Goal: Information Seeking & Learning: Learn about a topic

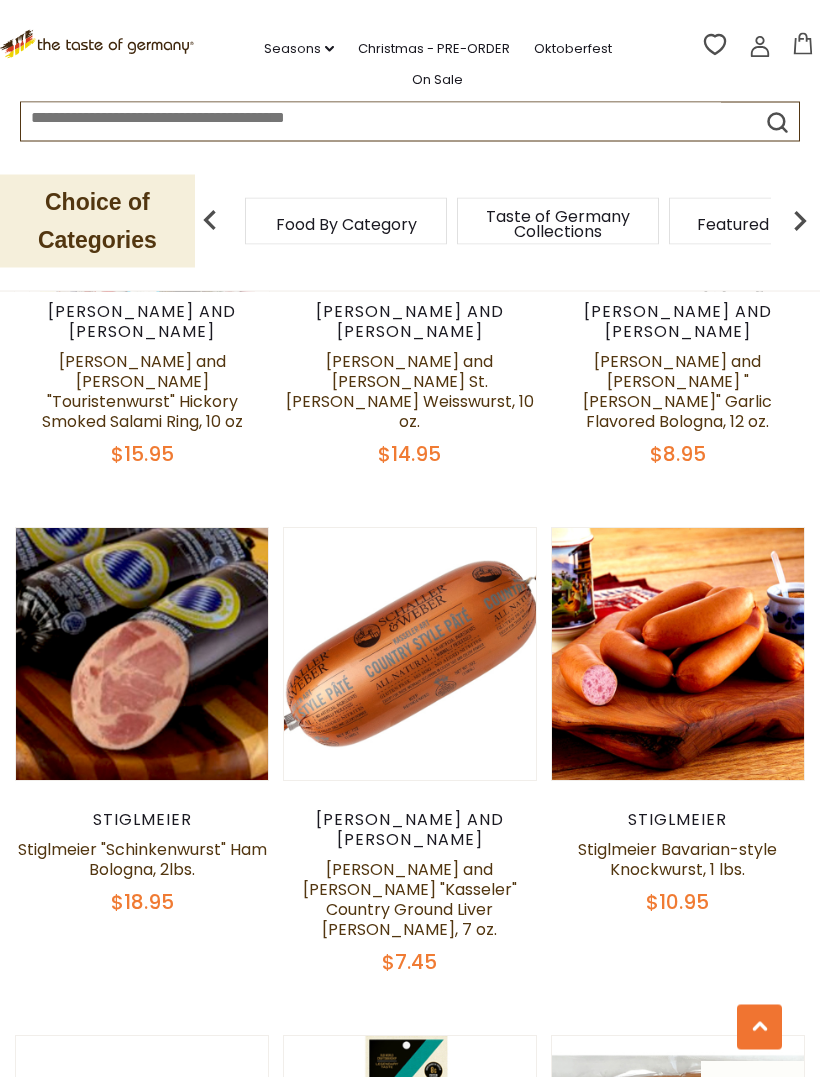
scroll to position [2604, 0]
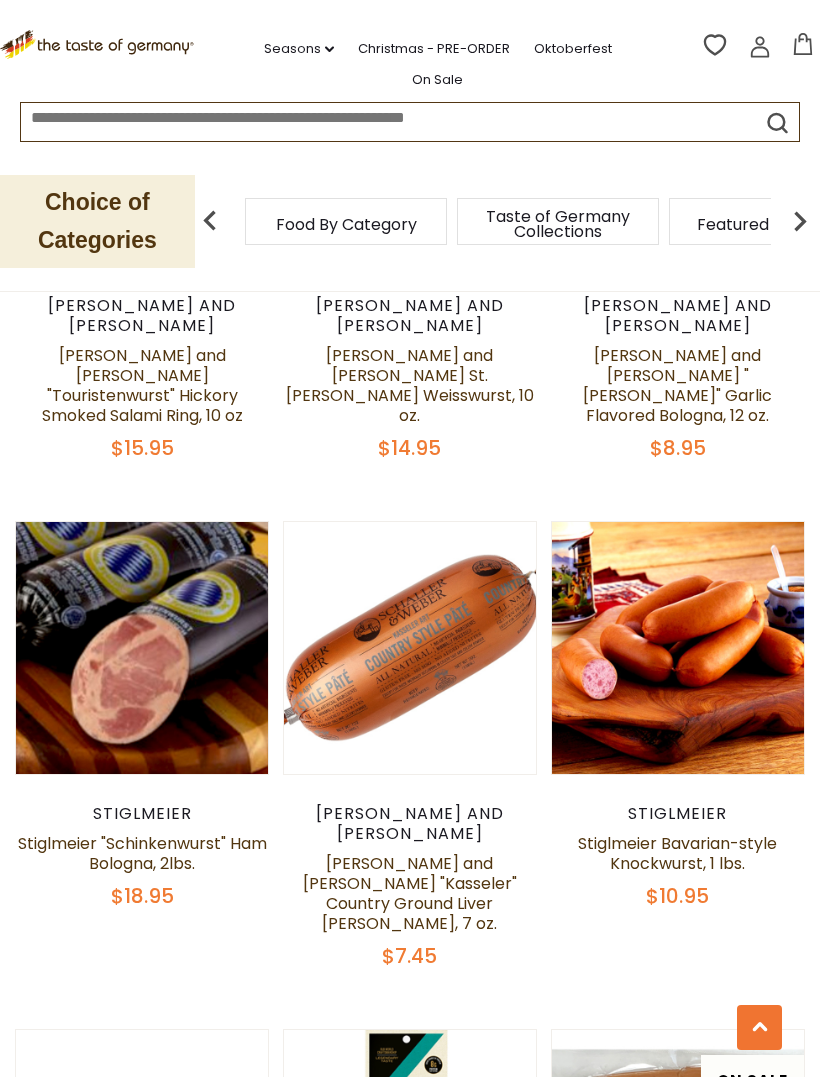
click at [583, 837] on div "Quick View The Taste of Germany The Taste of Germany Oktoberfest Party Box for …" at bounding box center [410, 1012] width 790 height 5824
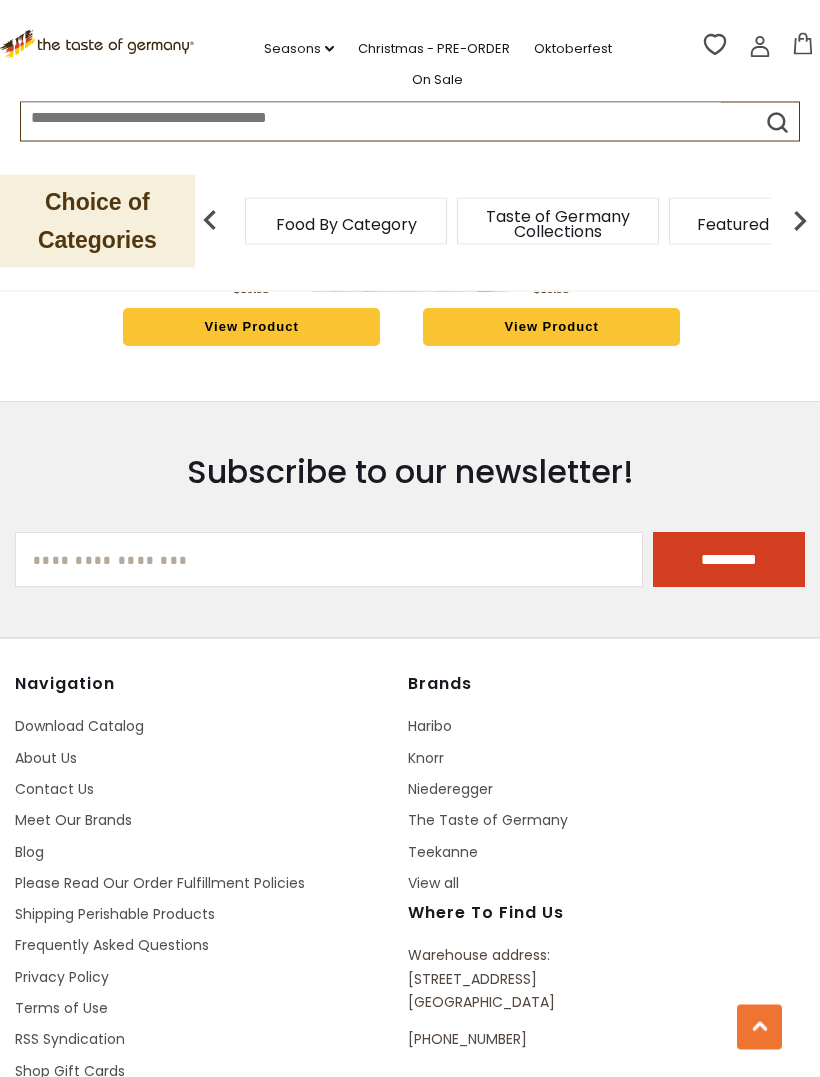
scroll to position [6972, 0]
click at [206, 905] on link "Shipping Perishable Products" at bounding box center [115, 915] width 200 height 20
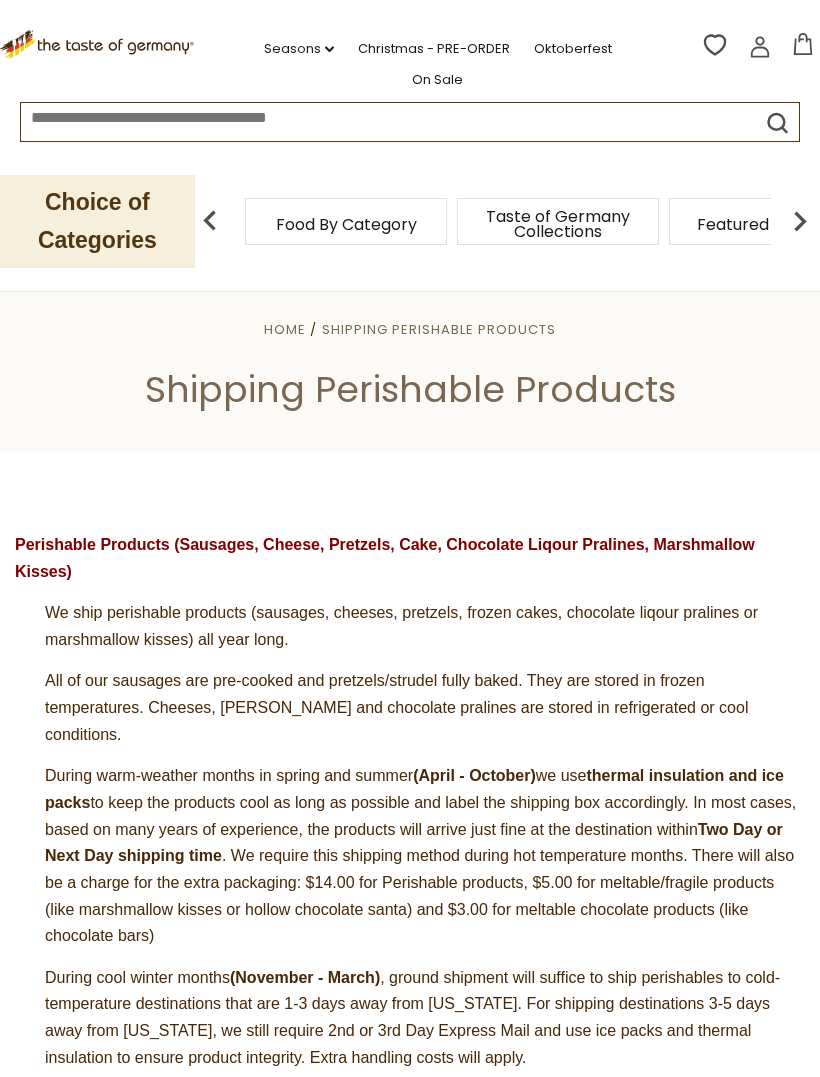
click at [478, 216] on span "Taste of Germany Collections" at bounding box center [558, 224] width 160 height 30
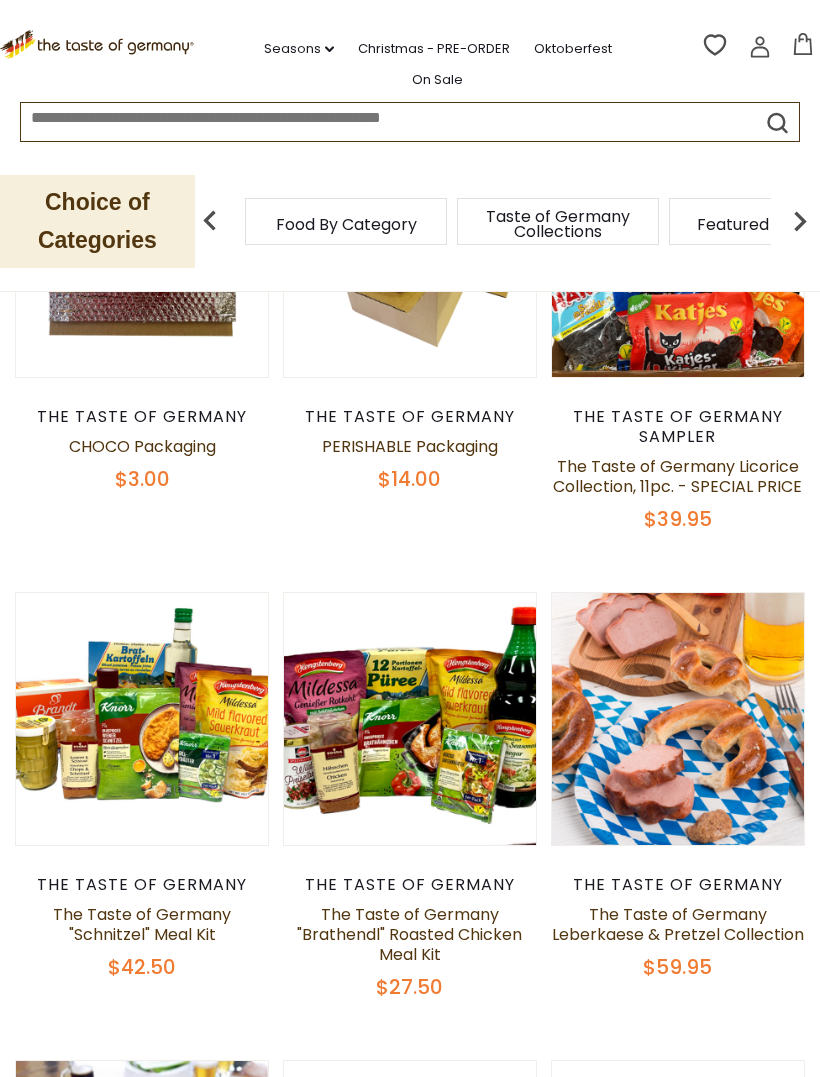
scroll to position [840, 0]
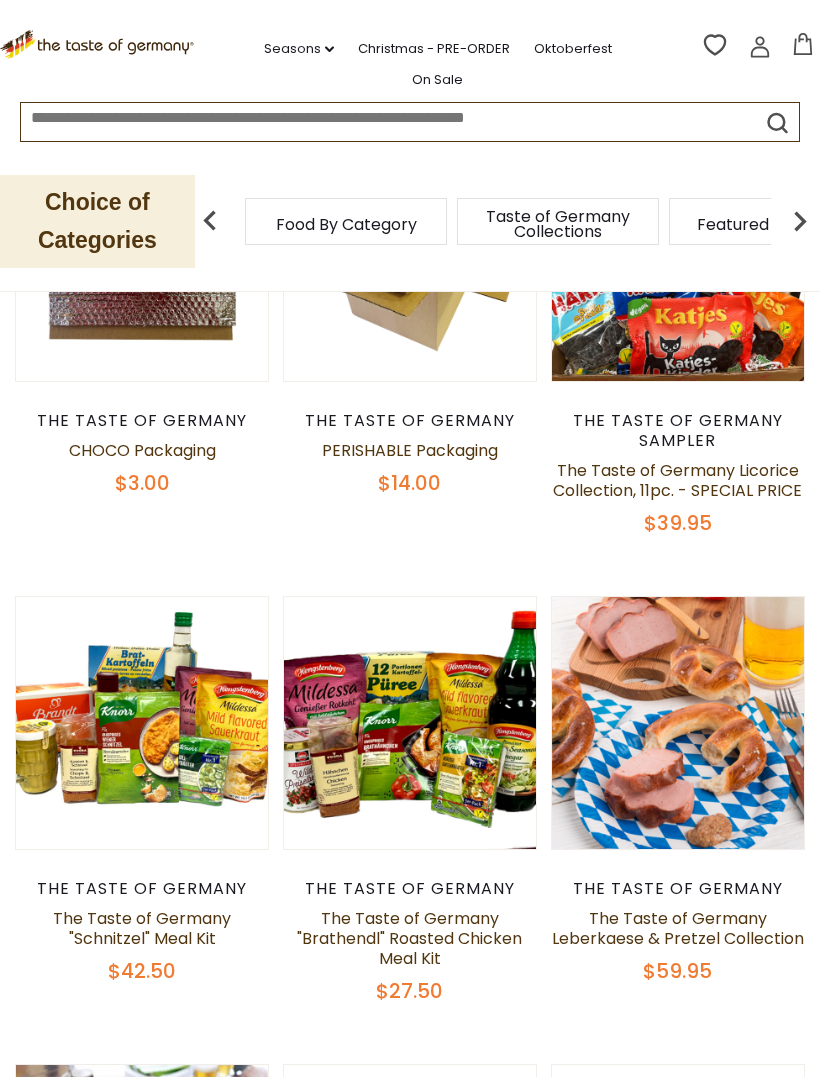
click at [345, 217] on span "Food By Category" at bounding box center [346, 224] width 141 height 15
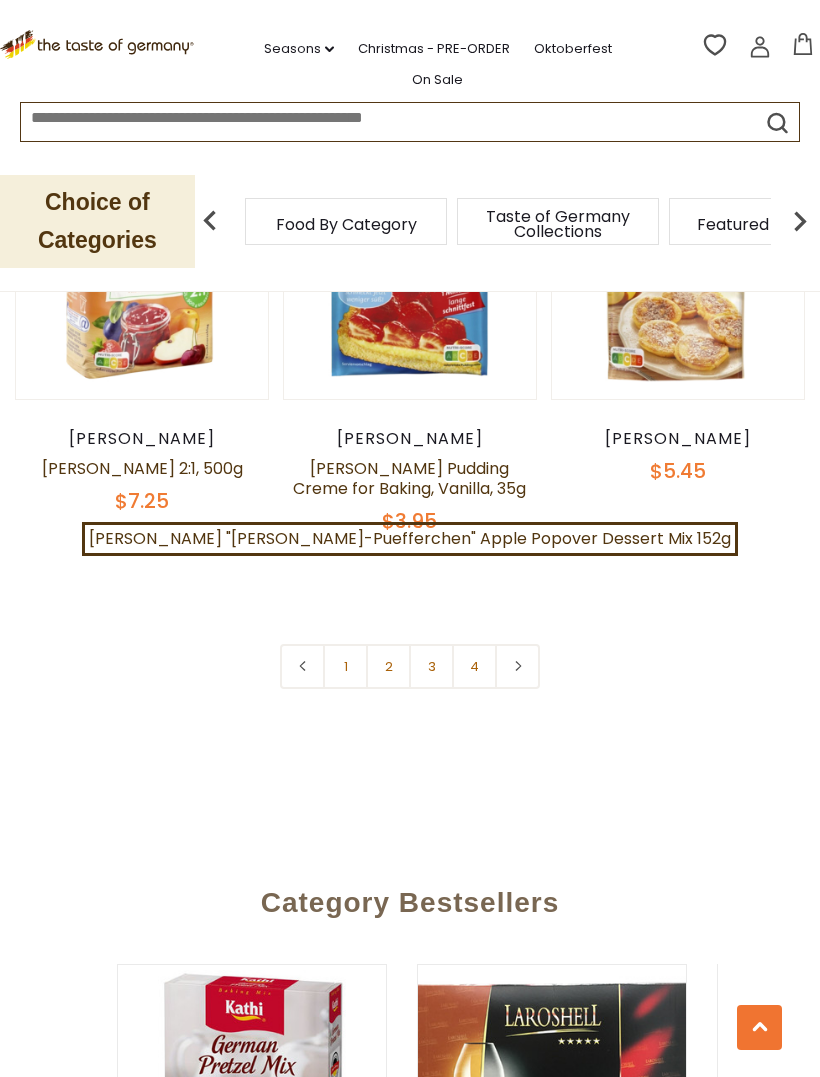
scroll to position [5523, 0]
click at [530, 645] on link at bounding box center [517, 667] width 45 height 45
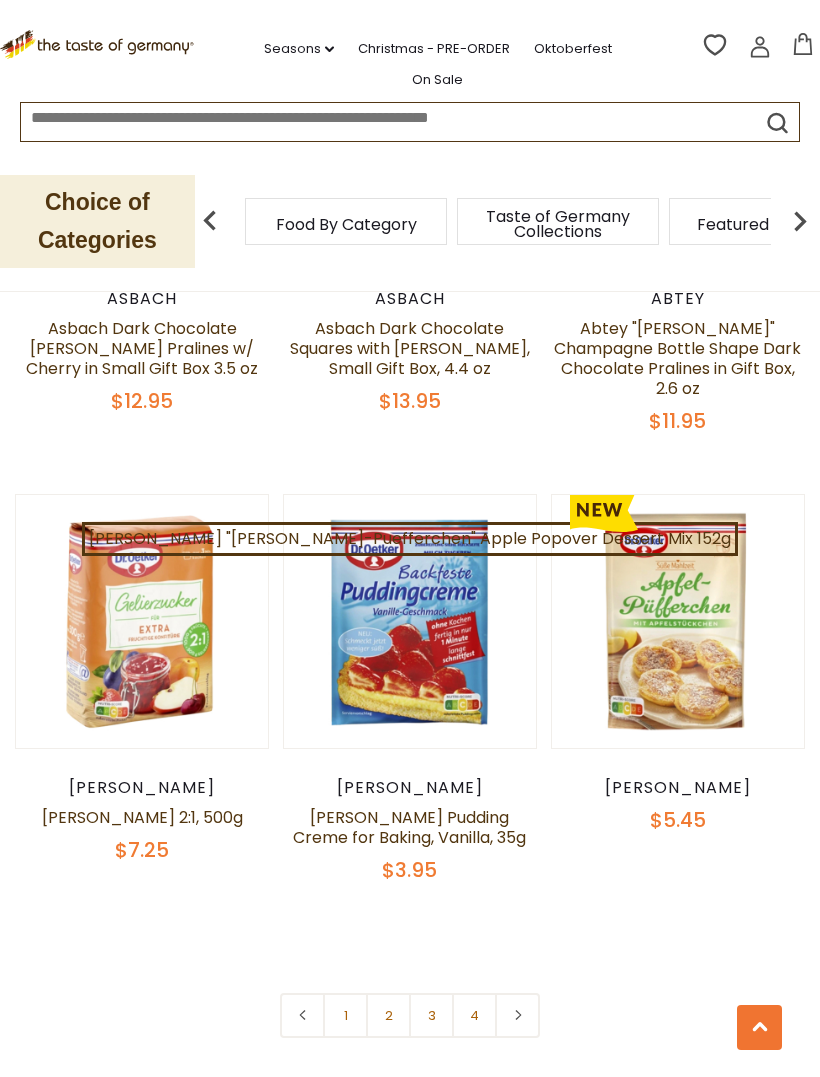
scroll to position [5173, 0]
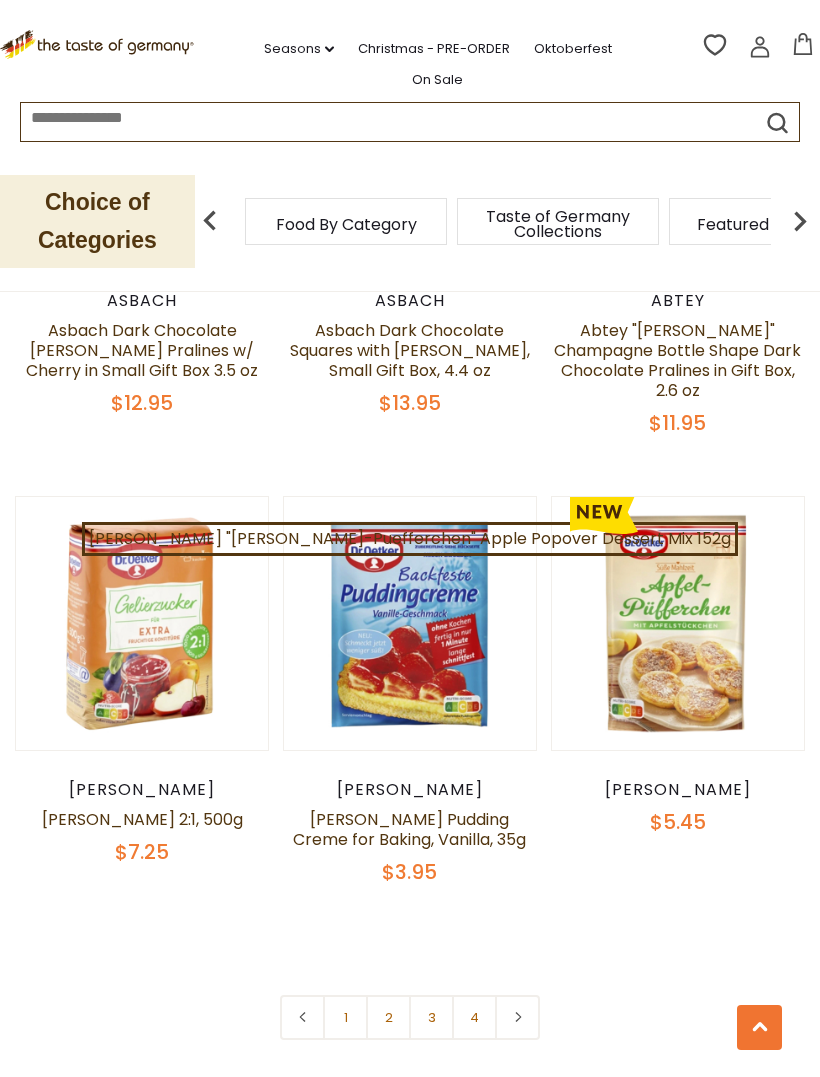
click at [531, 995] on link at bounding box center [517, 1017] width 45 height 45
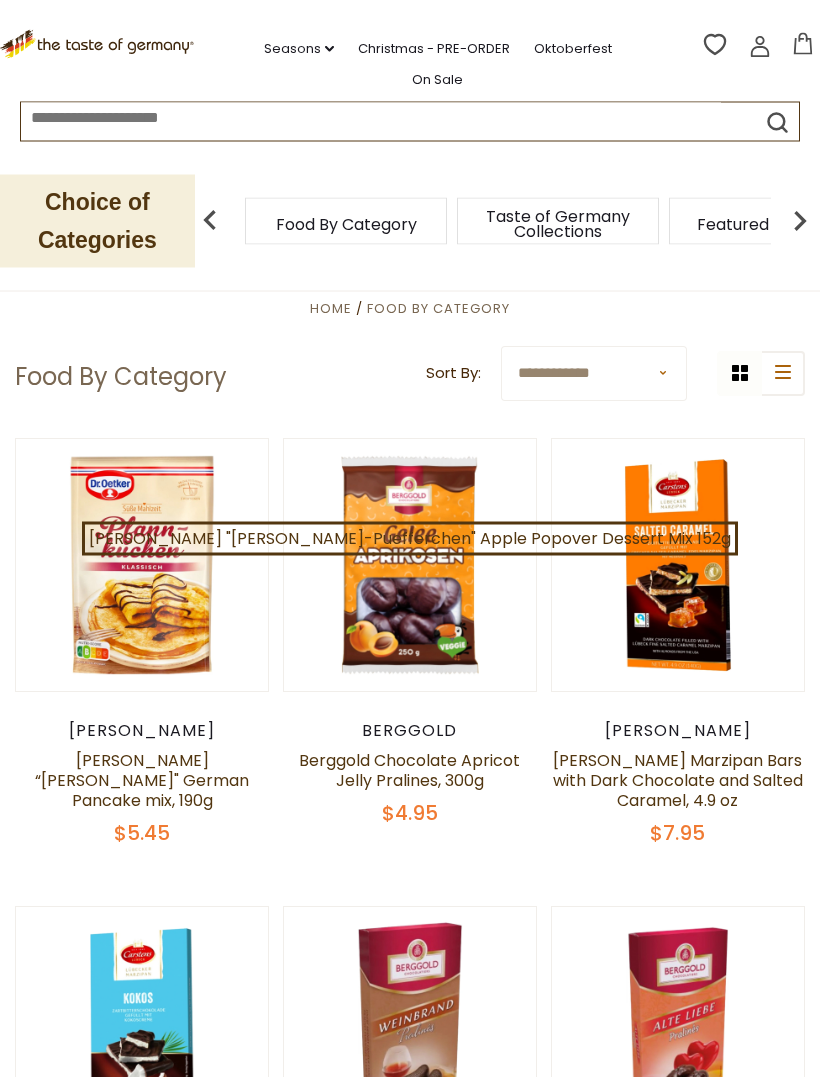
scroll to position [0, 0]
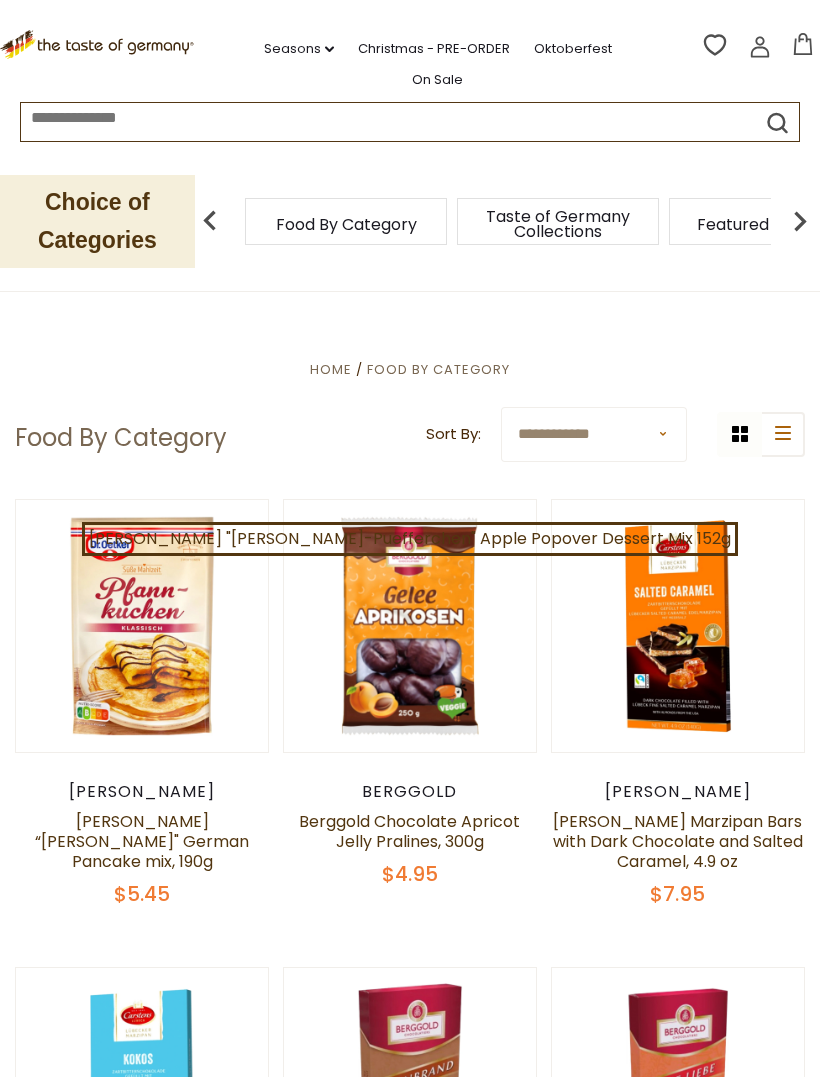
click at [285, 43] on link "Seasons dropdown_arrow" at bounding box center [299, 49] width 70 height 22
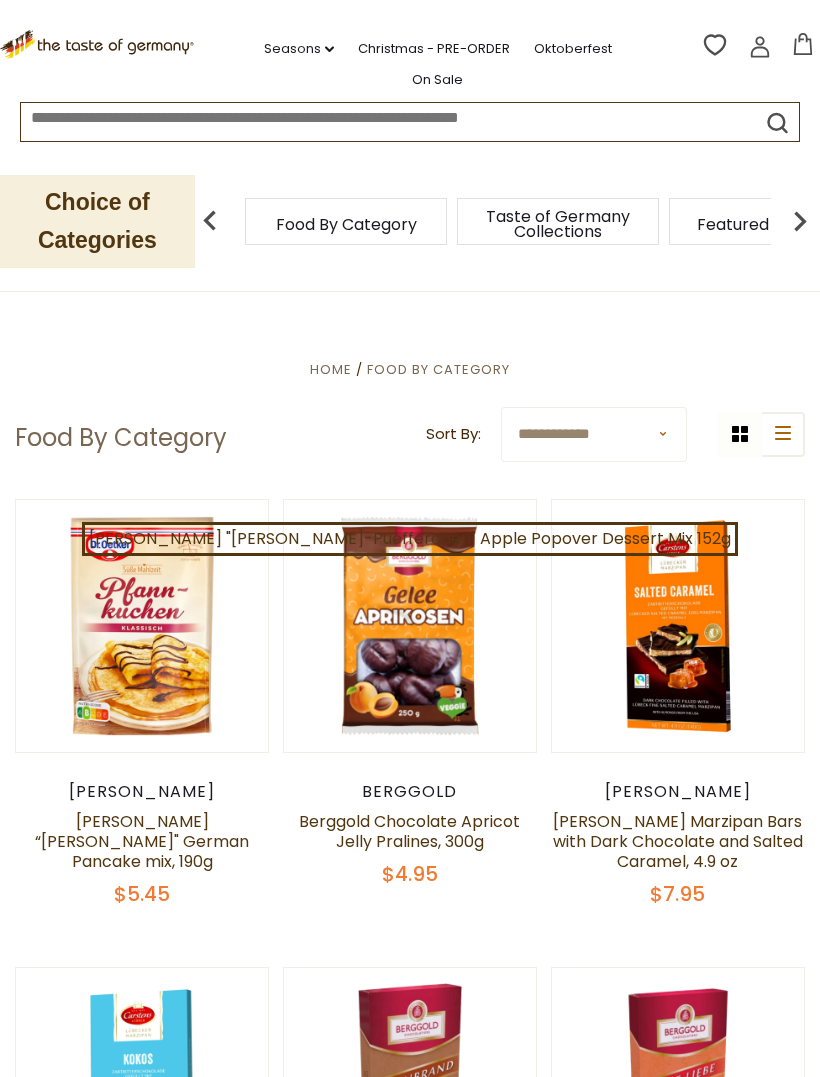
scroll to position [1, 0]
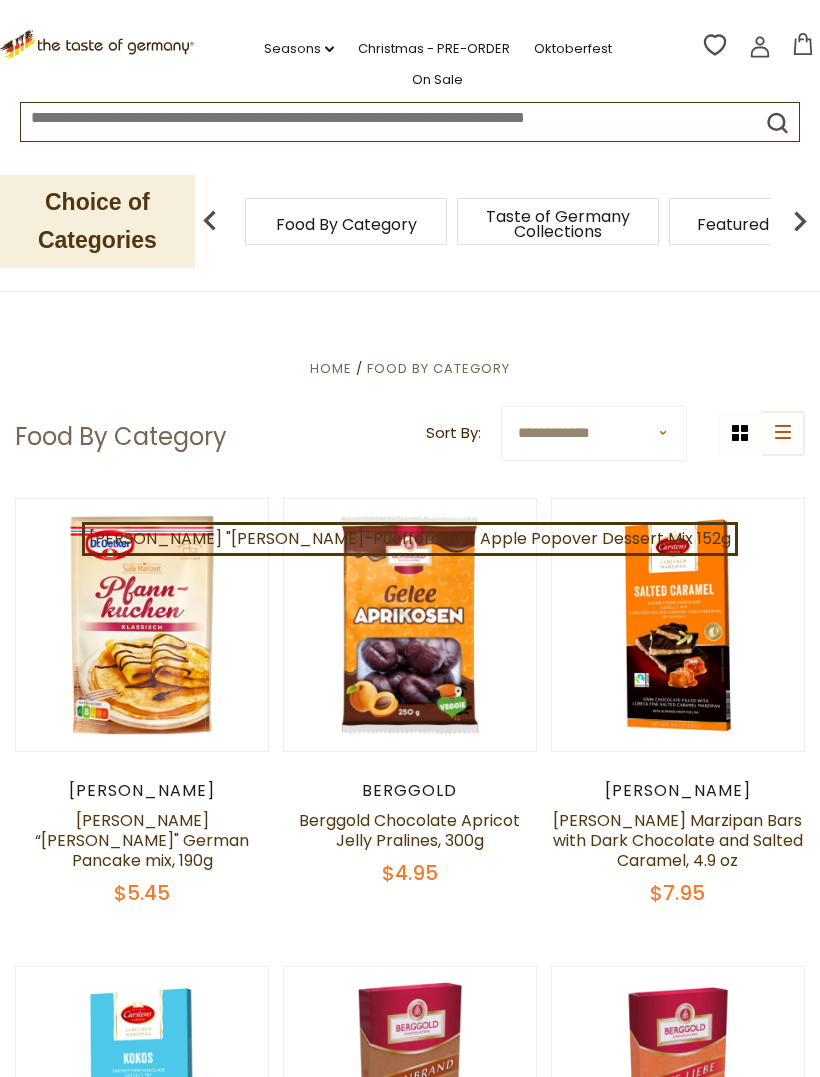
click at [545, 43] on link "Oktoberfest" at bounding box center [573, 49] width 78 height 22
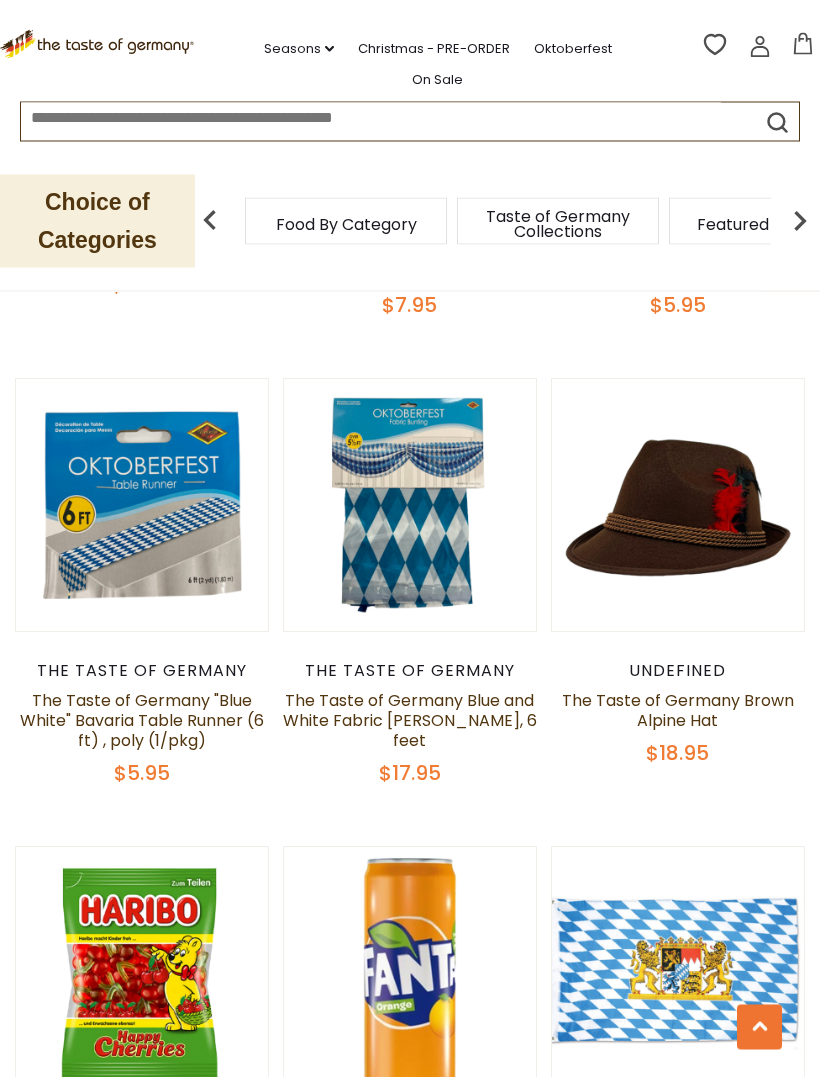
scroll to position [2707, 0]
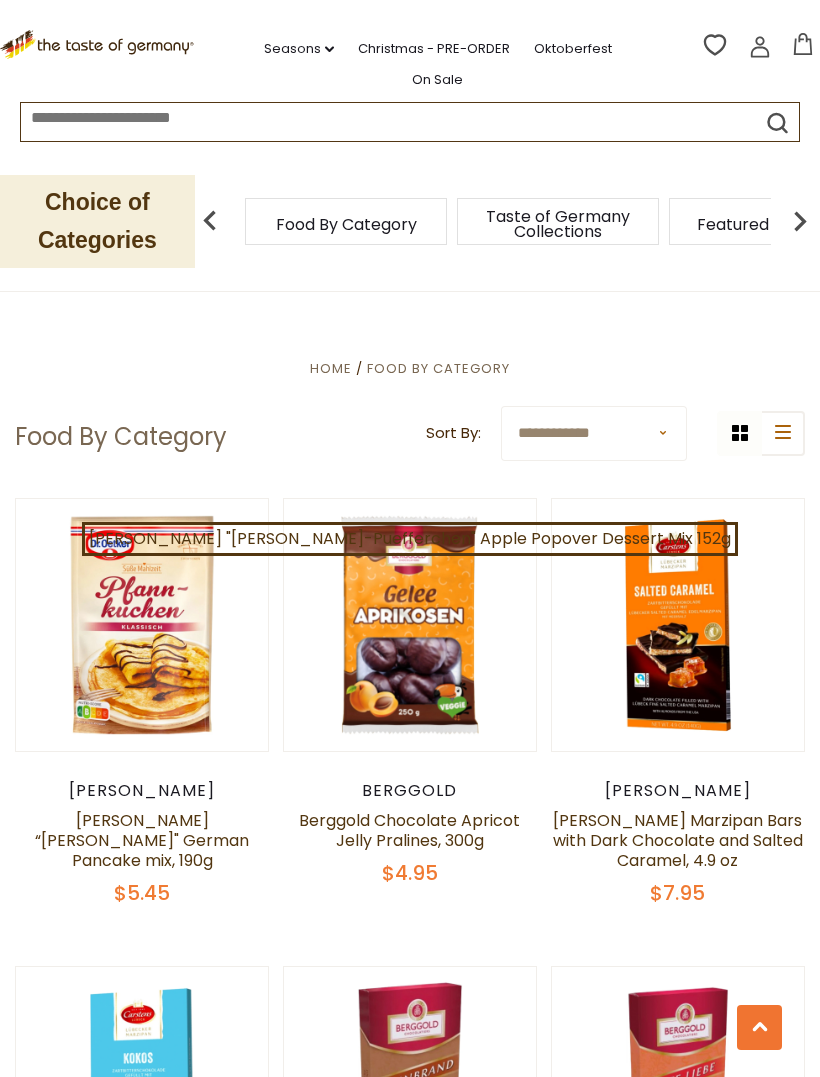
scroll to position [5580, 0]
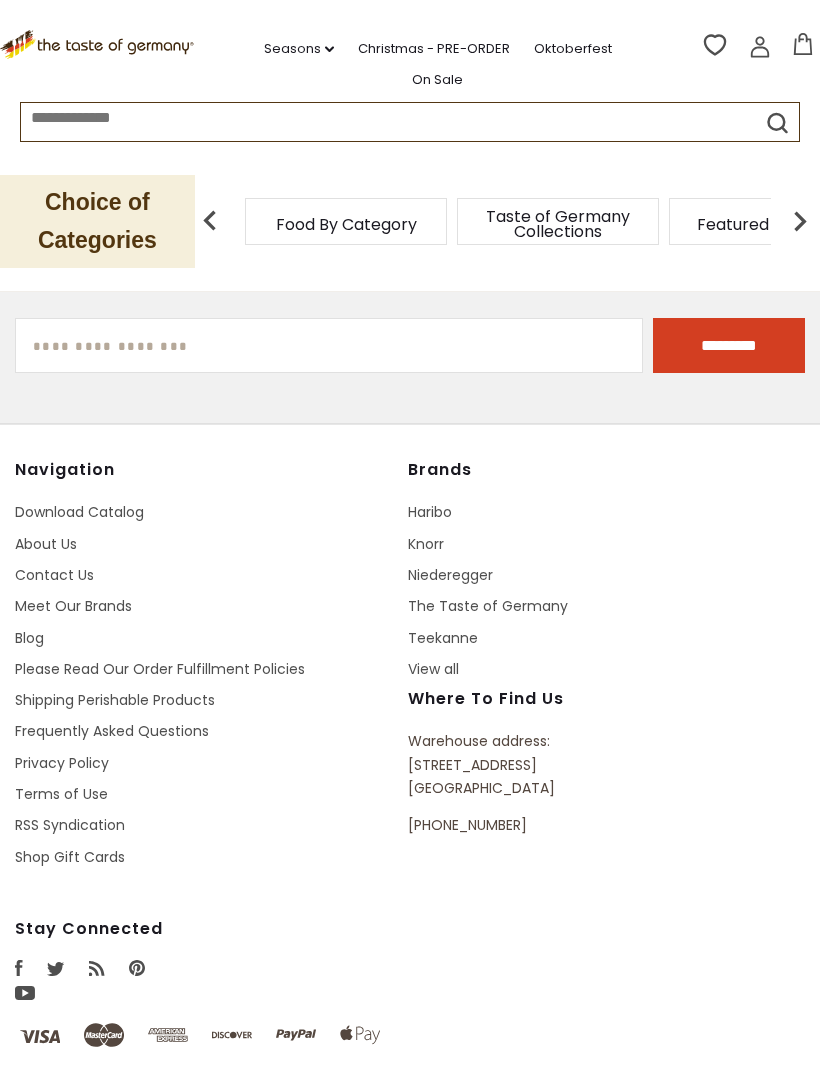
scroll to position [840, 0]
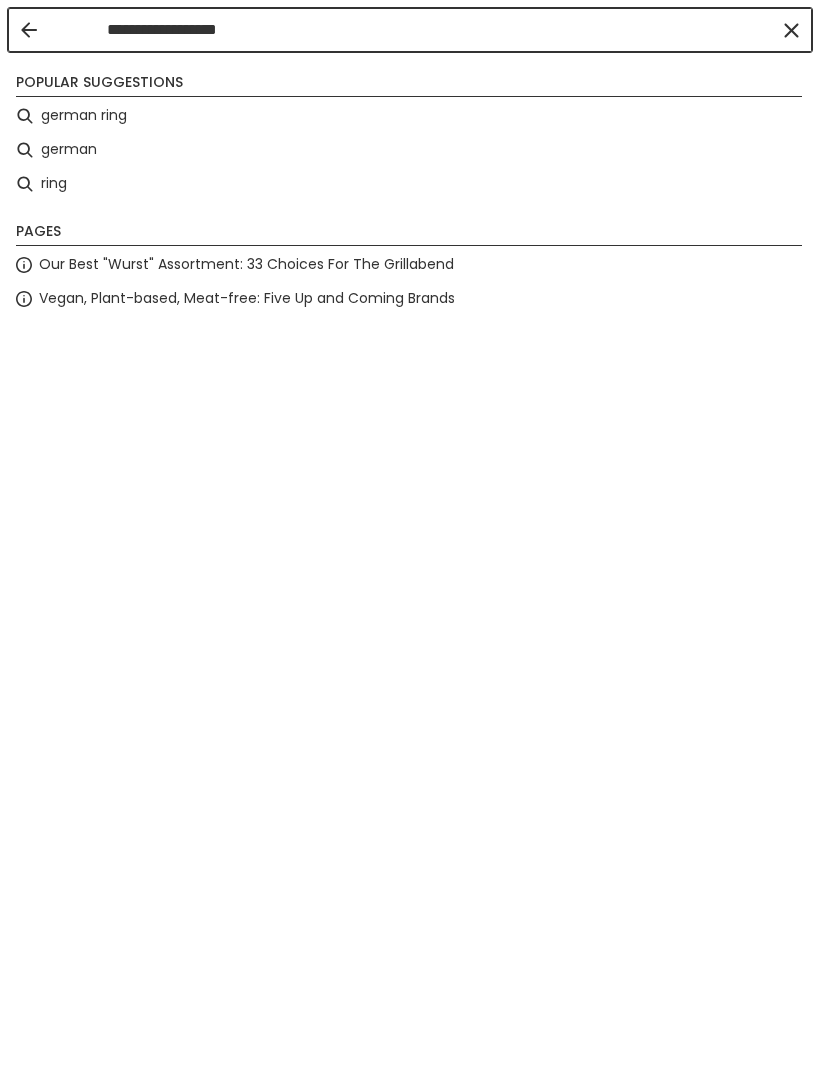
type input "**********"
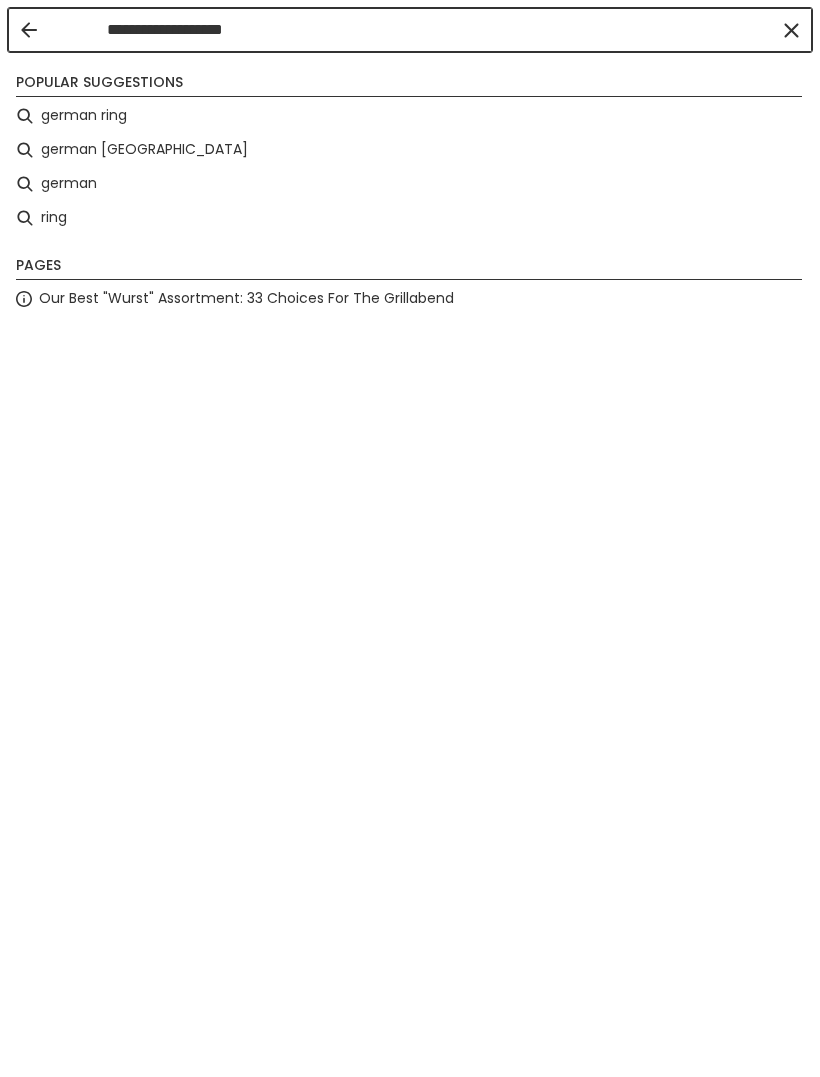
type input "**********"
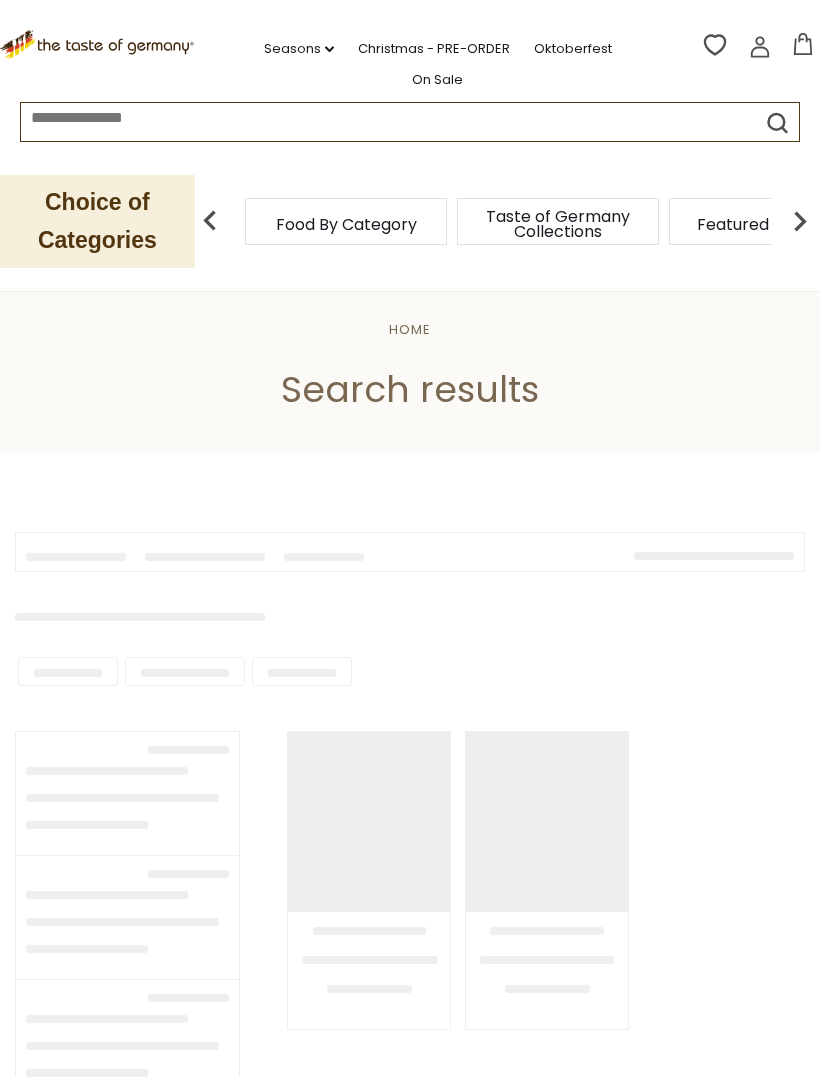
type input "**********"
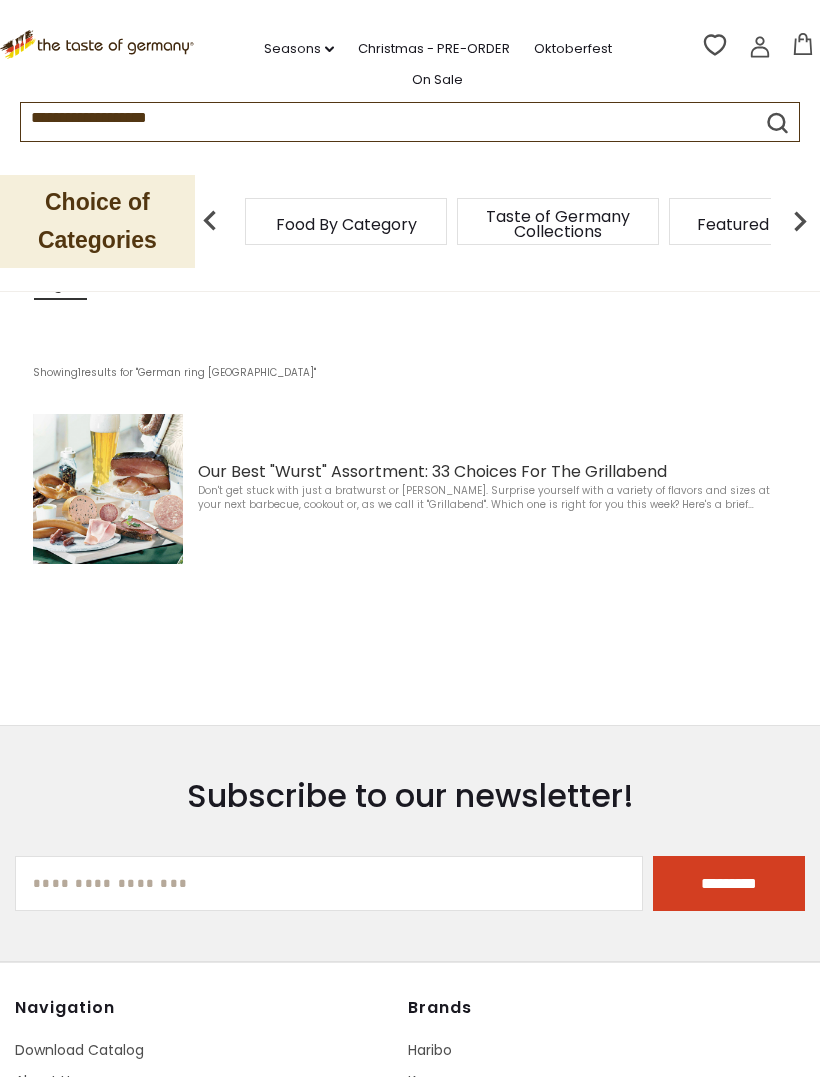
scroll to position [277, 0]
click at [163, 499] on img at bounding box center [108, 490] width 150 height 150
